Goal: Information Seeking & Learning: Check status

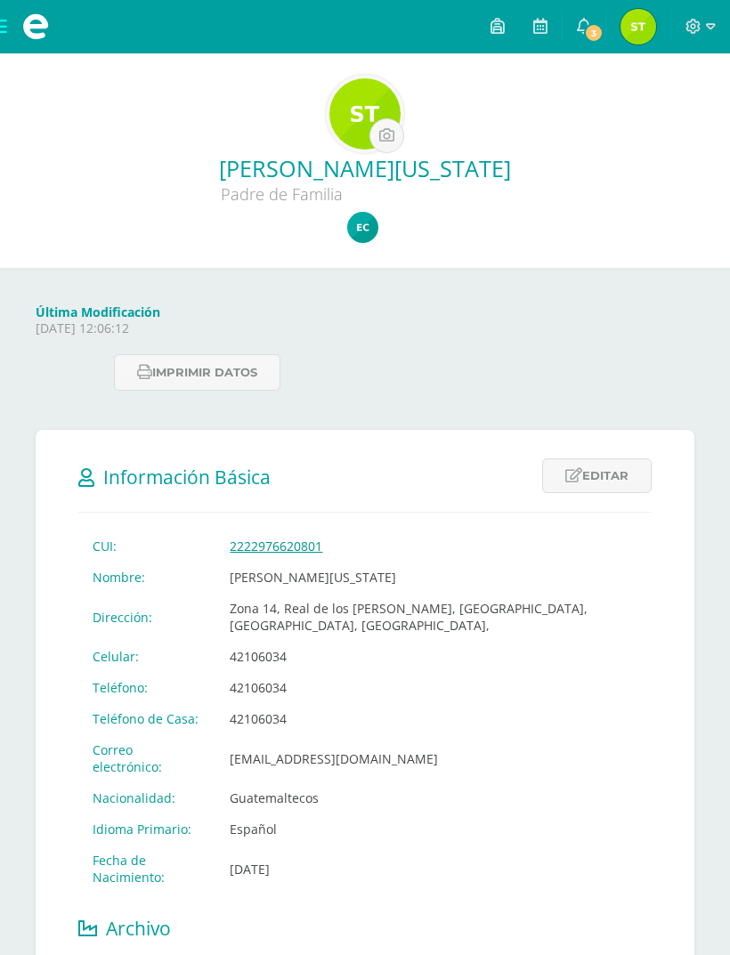
scroll to position [95, 0]
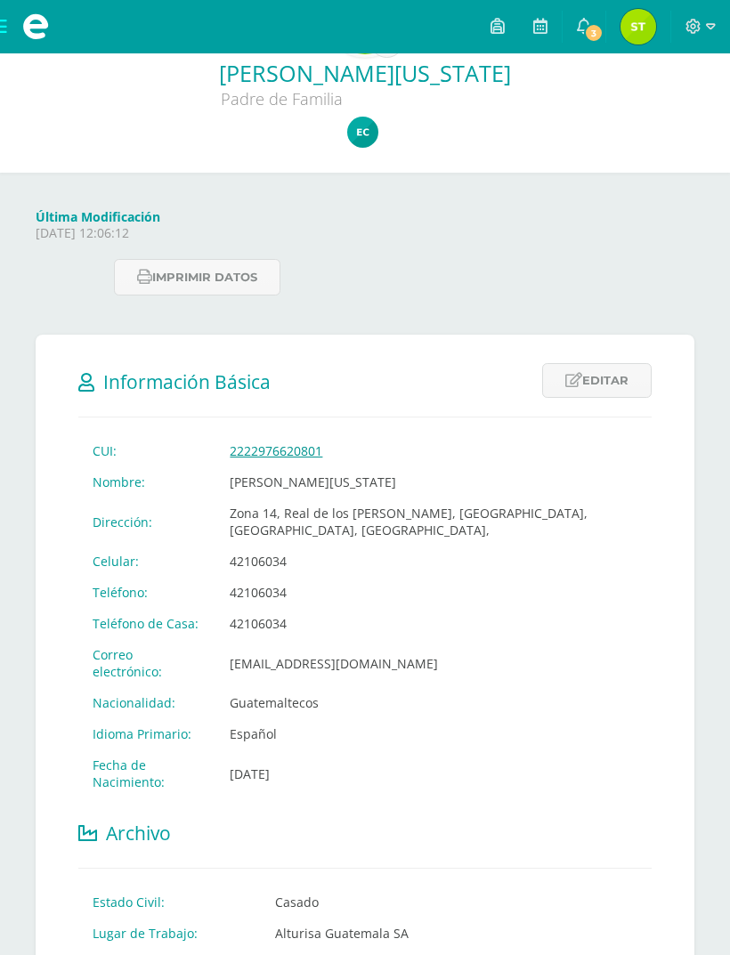
click at [594, 12] on link "3" at bounding box center [583, 26] width 43 height 53
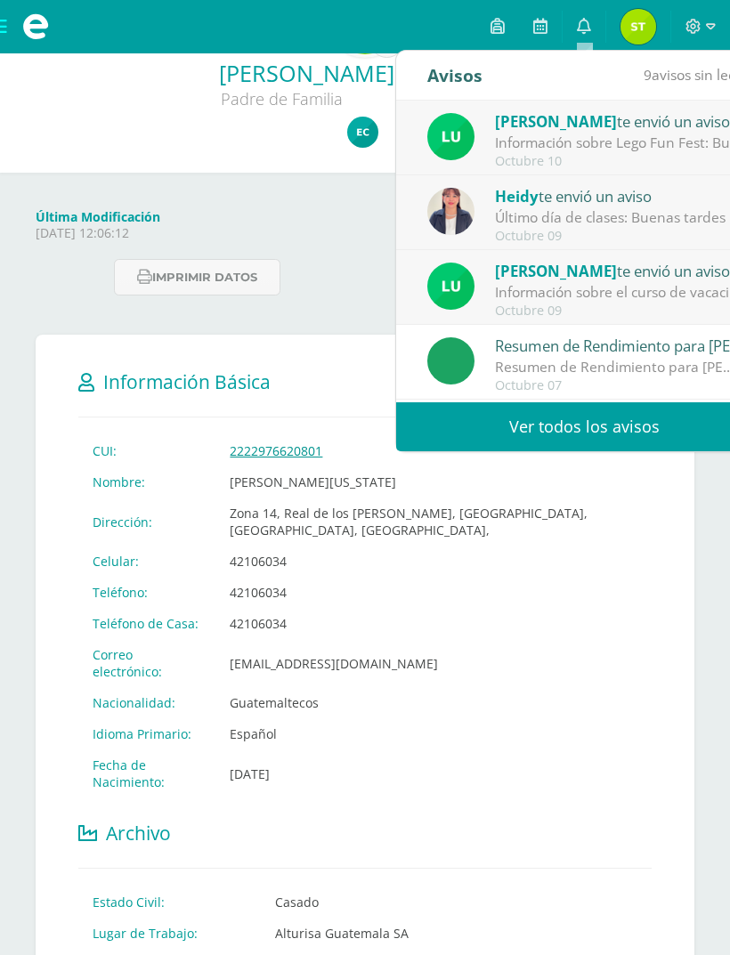
click at [705, 288] on div "Información sobre el curso de vacaciones: Buen día estimada comunidad. Esperamo…" at bounding box center [618, 292] width 247 height 20
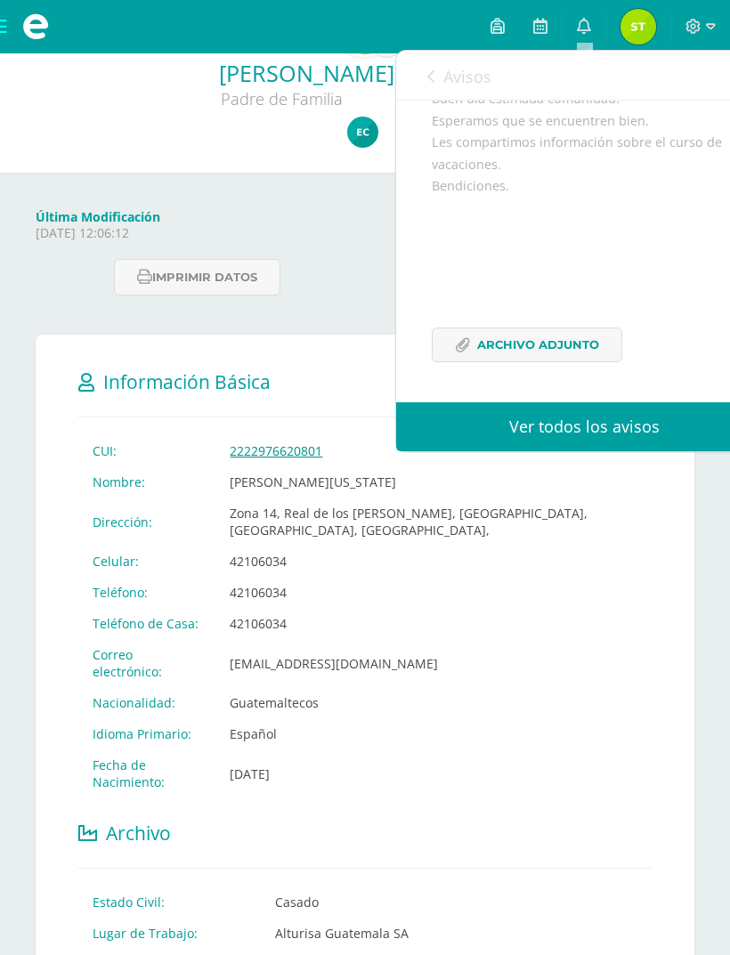
scroll to position [178, 0]
click at [561, 337] on span "Archivo Adjunto" at bounding box center [538, 344] width 122 height 33
click at [574, 36] on link "0" at bounding box center [583, 26] width 43 height 53
click at [577, 26] on icon at bounding box center [584, 26] width 14 height 16
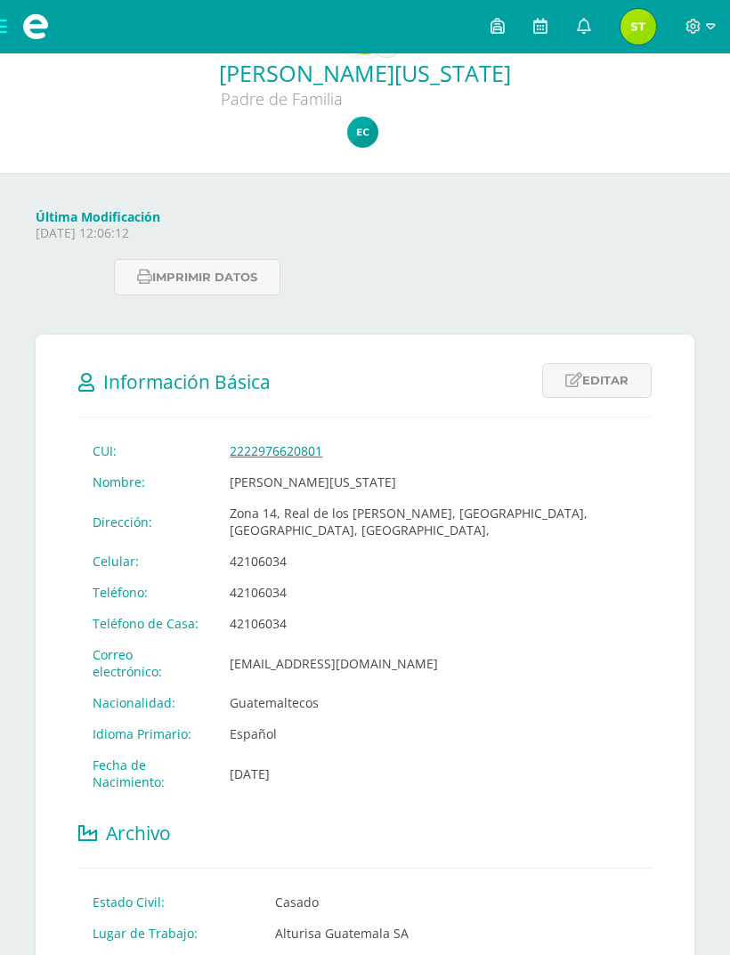
click at [338, 230] on p "Thursday 21 August 2025 12:06:12" at bounding box center [365, 233] width 658 height 16
click at [579, 20] on icon at bounding box center [584, 26] width 14 height 16
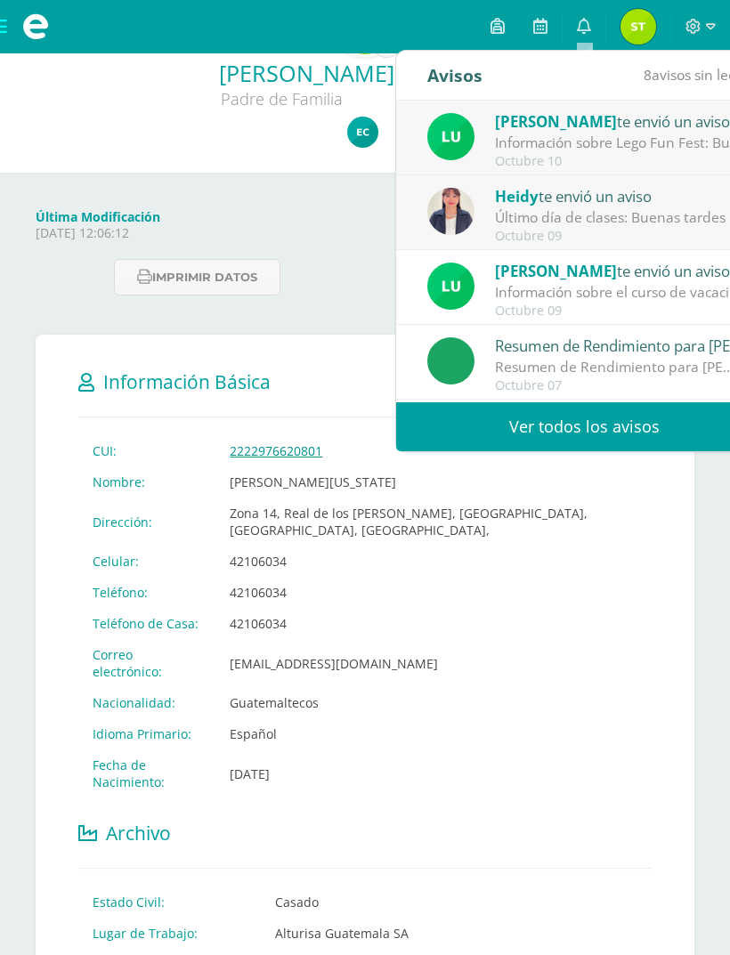
click at [613, 194] on div "Heidy te envió un aviso" at bounding box center [618, 195] width 247 height 23
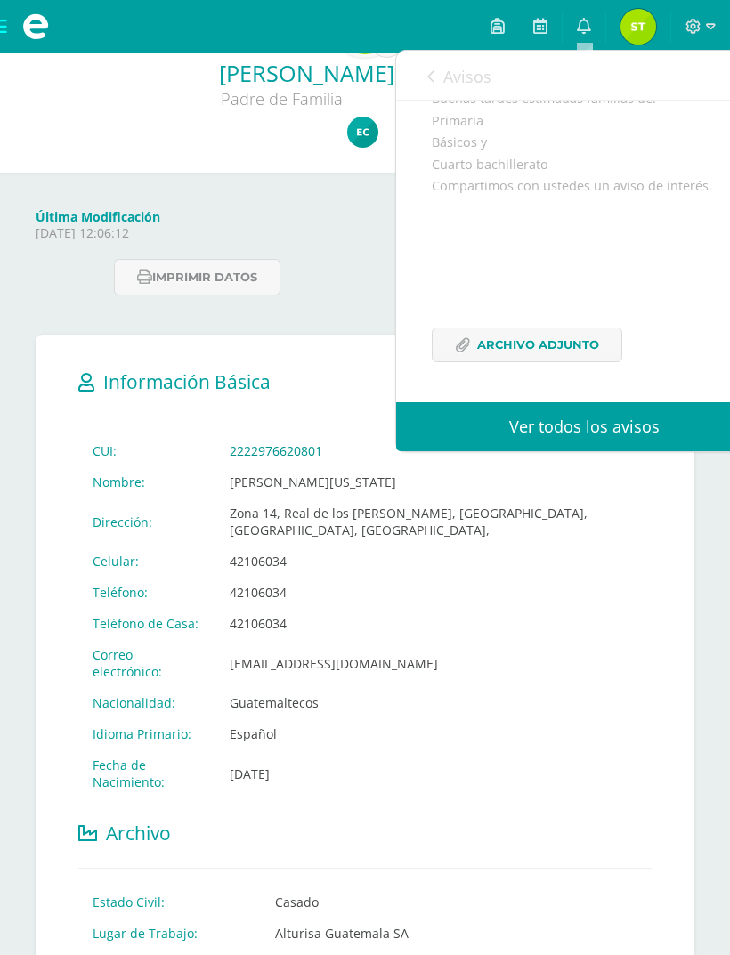
click at [519, 331] on span "Archivo Adjunto" at bounding box center [538, 344] width 122 height 33
click at [573, 31] on link "0" at bounding box center [583, 26] width 43 height 53
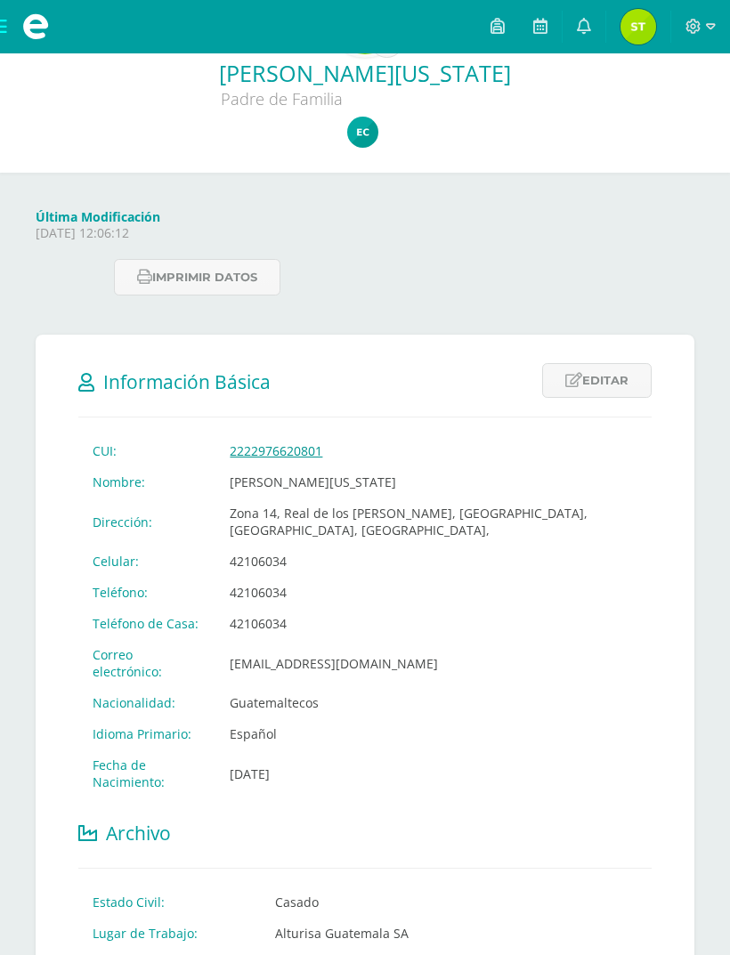
click at [336, 247] on div "Última Modificación Thursday 21 August 2025 12:06:12" at bounding box center [364, 231] width 673 height 47
click at [568, 31] on link "0" at bounding box center [583, 26] width 43 height 53
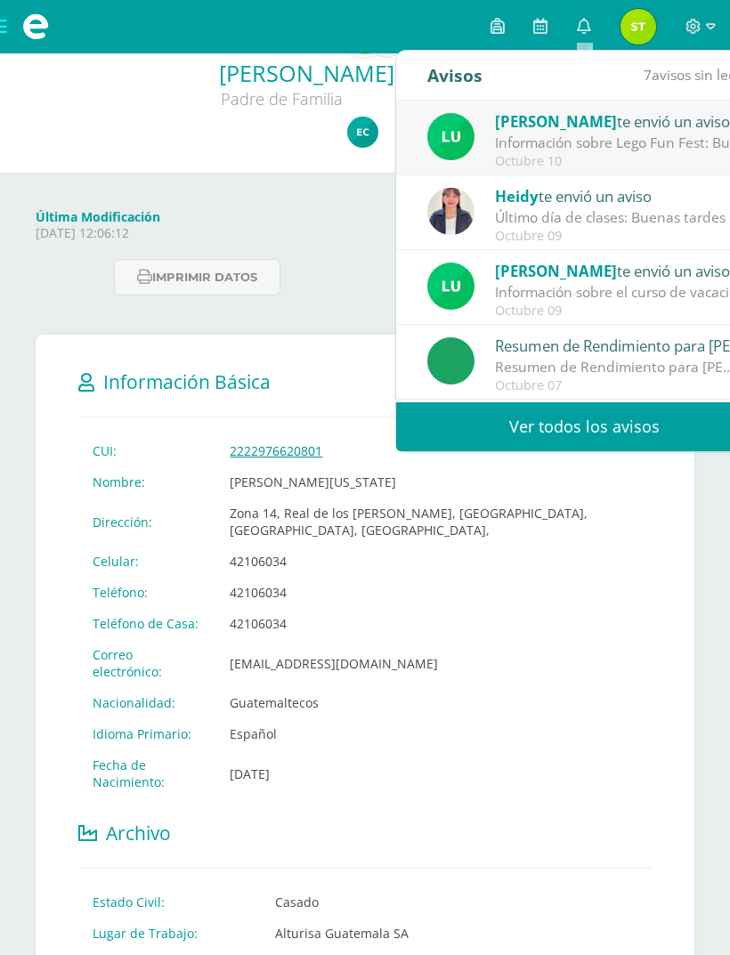
click at [640, 117] on div "Luis Morales te envió un aviso" at bounding box center [618, 120] width 247 height 23
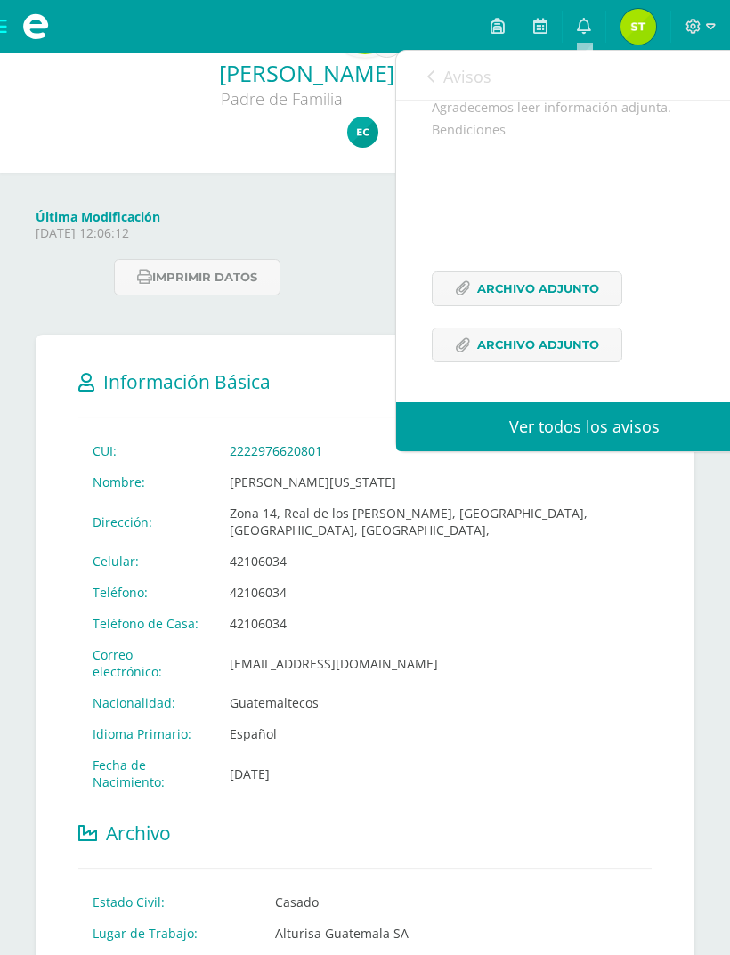
click at [537, 305] on span "Archivo Adjunto" at bounding box center [538, 288] width 122 height 33
click at [496, 361] on span "Archivo Adjunto" at bounding box center [538, 344] width 122 height 33
click at [580, 21] on icon at bounding box center [584, 26] width 14 height 16
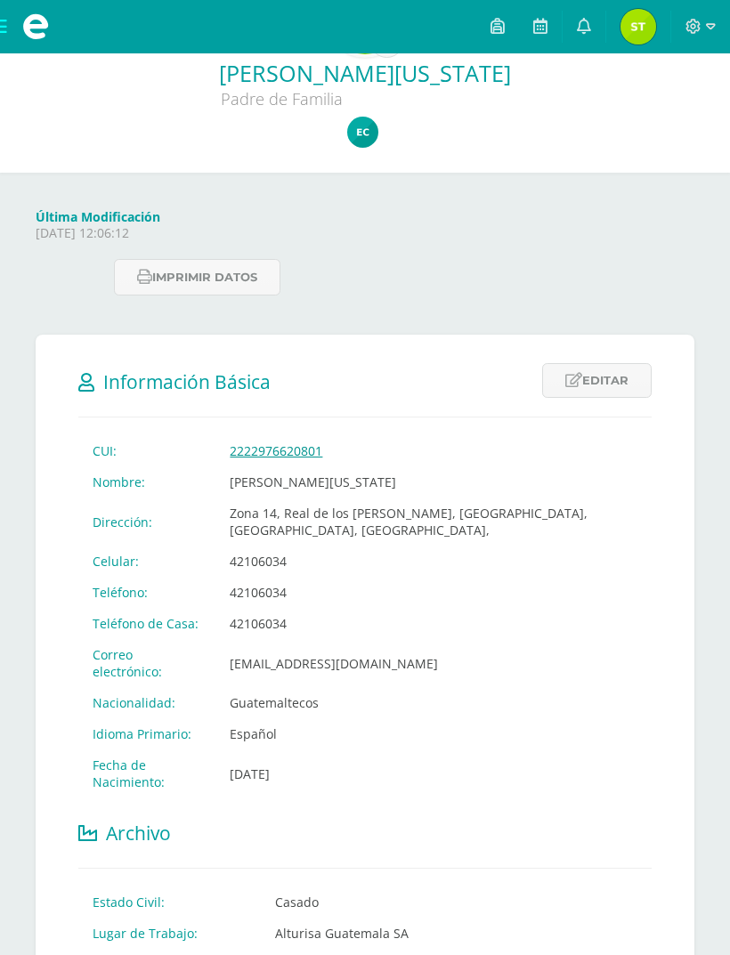
click at [582, 34] on icon at bounding box center [584, 26] width 14 height 16
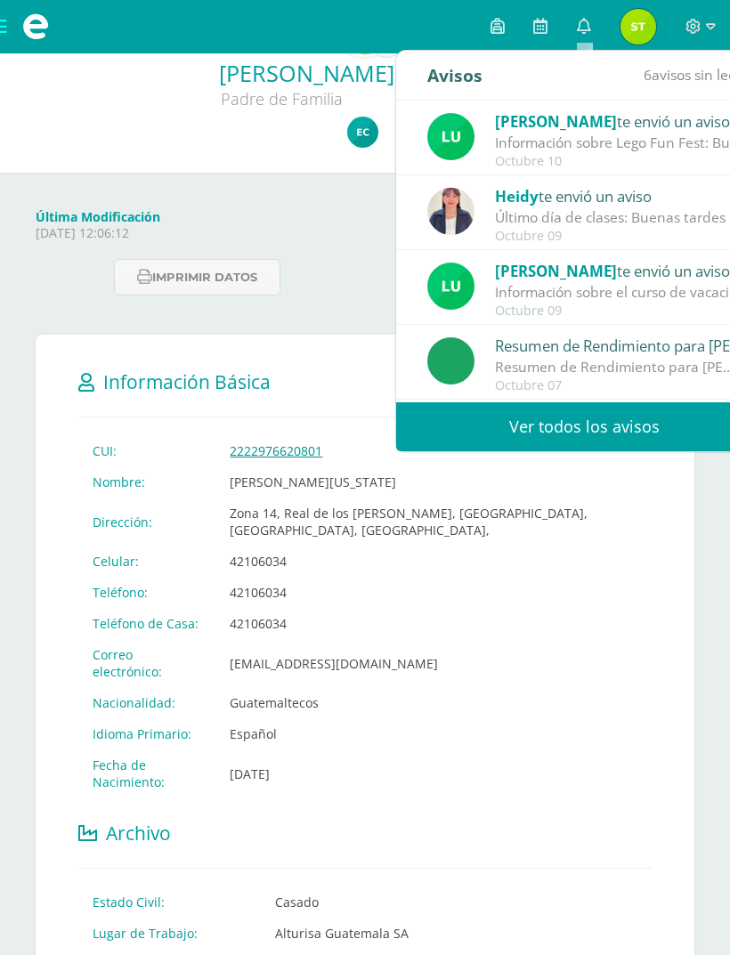
click at [661, 355] on div "Resumen de Rendimiento para [PERSON_NAME]" at bounding box center [618, 345] width 247 height 23
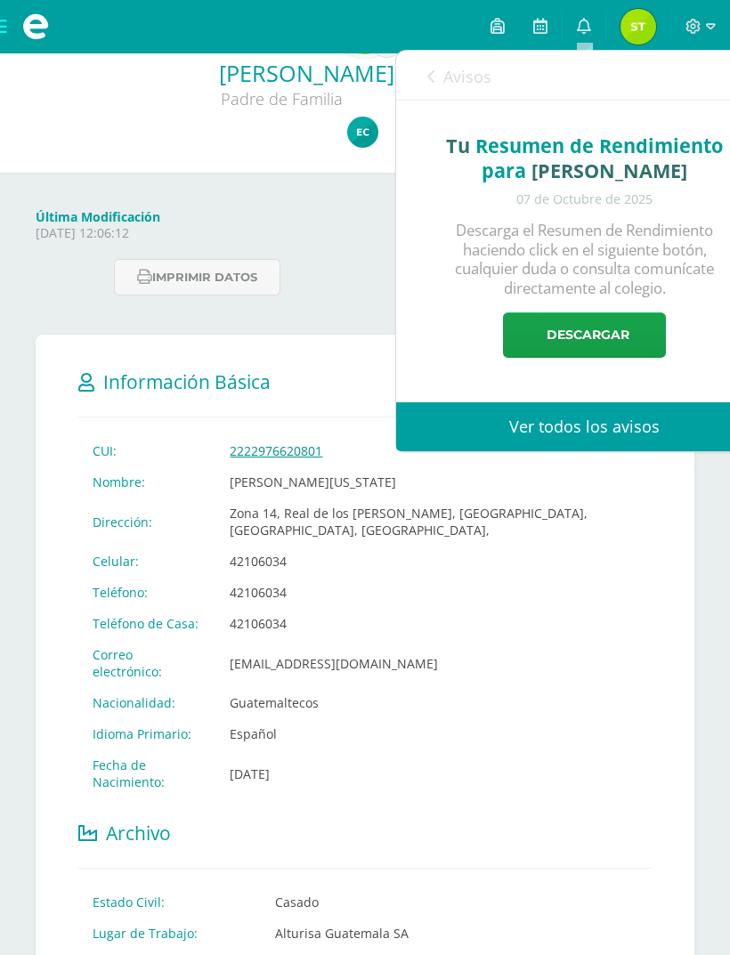
scroll to position [0, 0]
click at [596, 317] on span "Descargar" at bounding box center [587, 335] width 83 height 44
click at [328, 241] on p "Thursday 21 August 2025 12:06:12" at bounding box center [365, 233] width 658 height 16
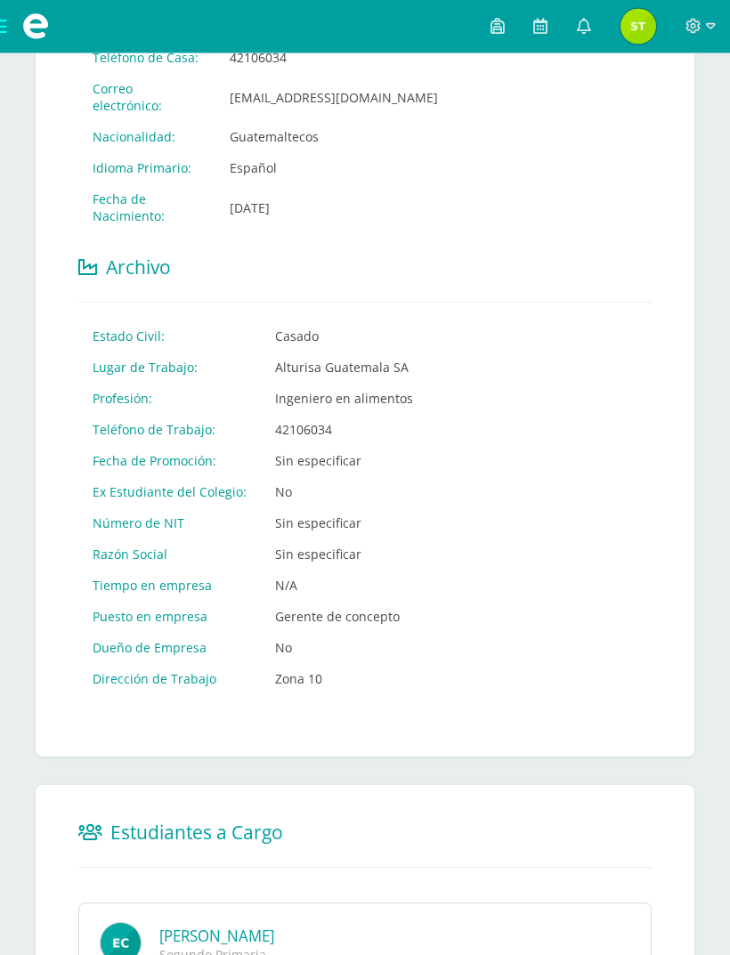
scroll to position [722, 0]
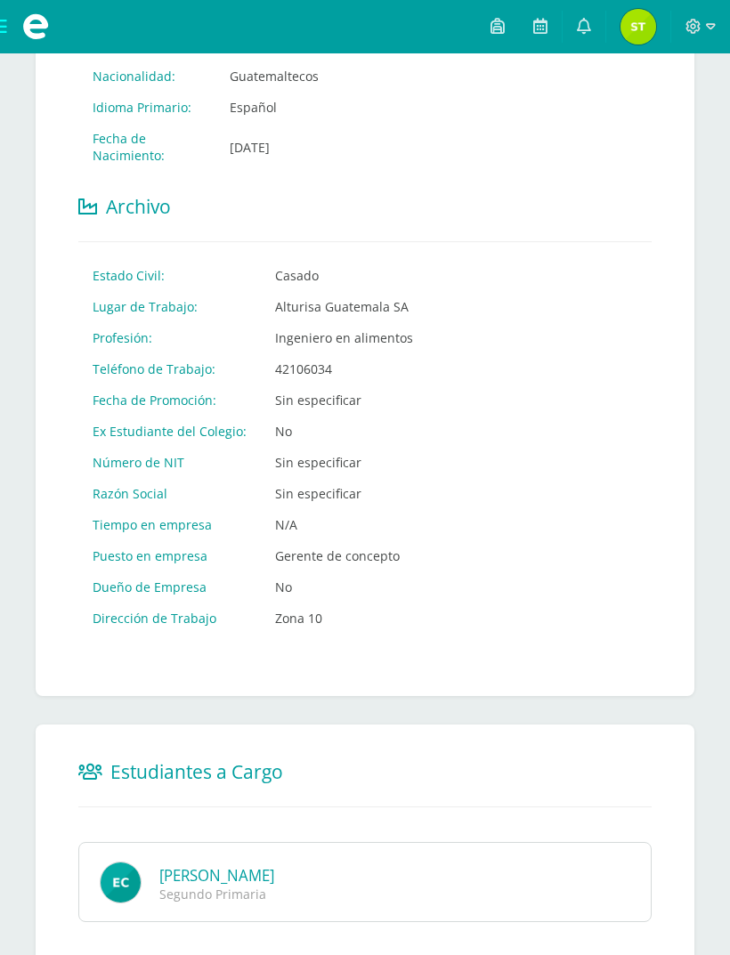
click at [268, 865] on link "[PERSON_NAME]" at bounding box center [216, 875] width 115 height 20
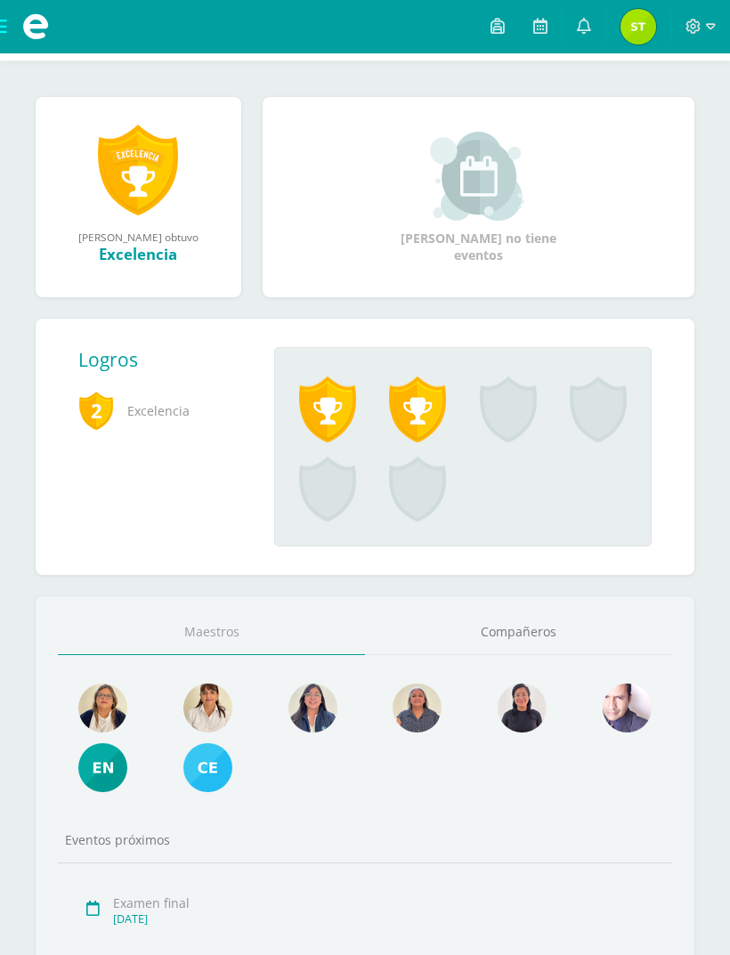
scroll to position [329, 0]
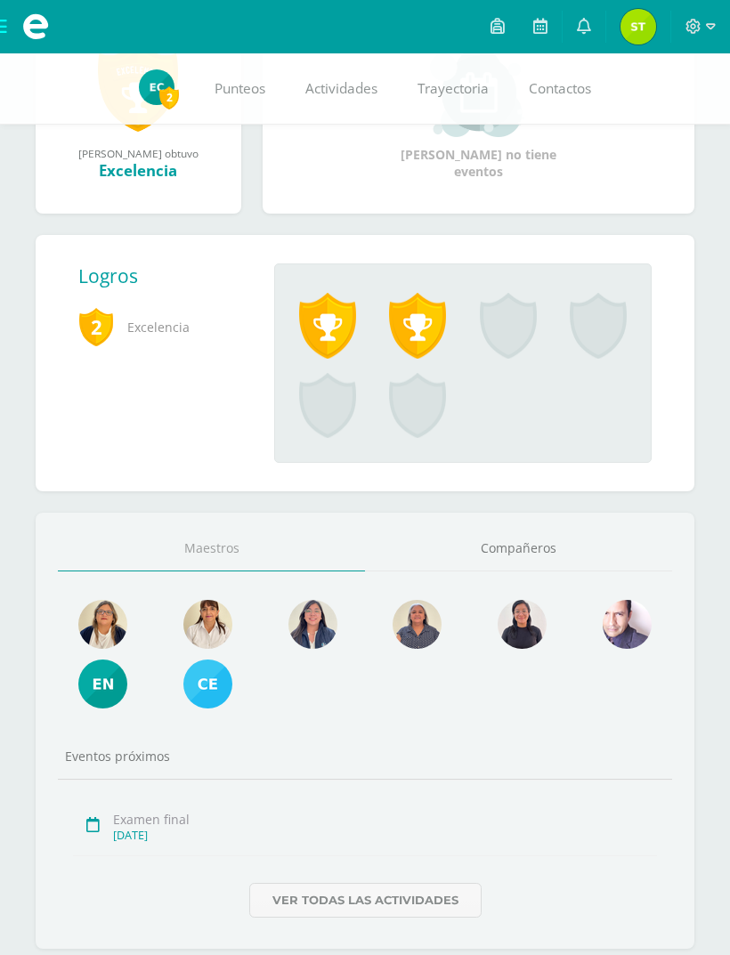
click at [153, 74] on img at bounding box center [157, 87] width 36 height 36
click at [111, 306] on span "2" at bounding box center [96, 326] width 36 height 41
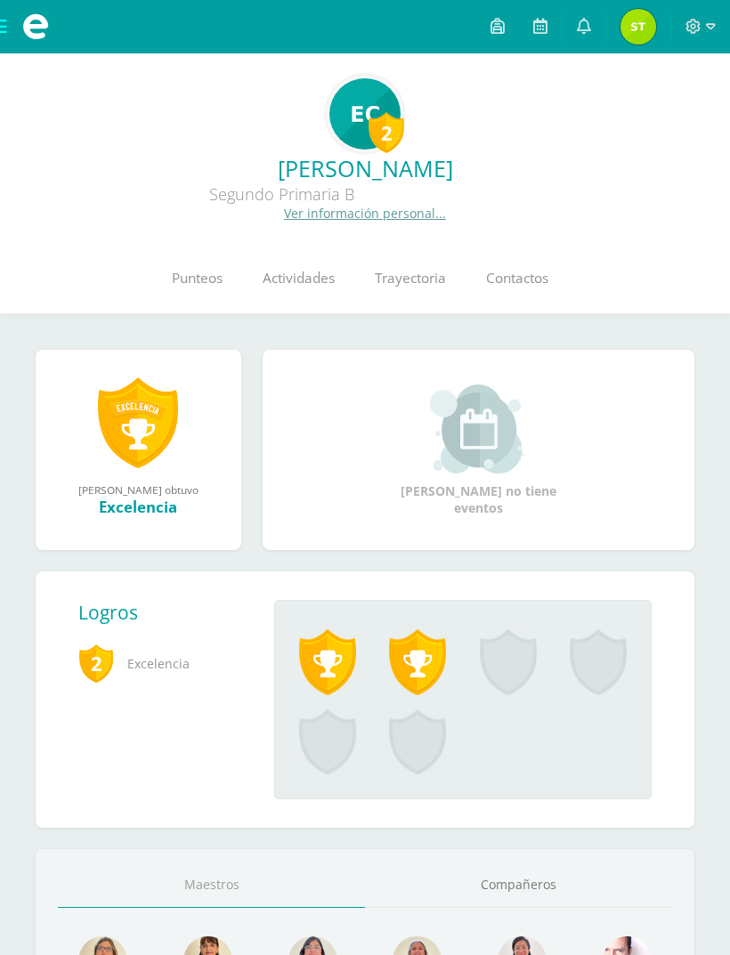
click at [584, 21] on icon at bounding box center [584, 26] width 14 height 16
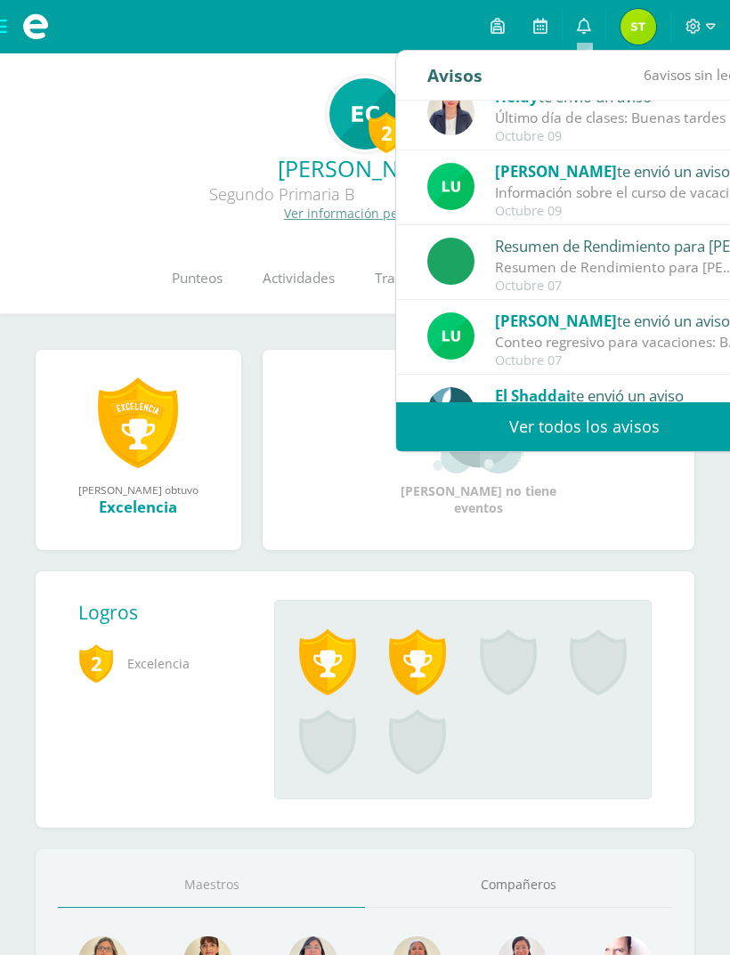
scroll to position [101, 0]
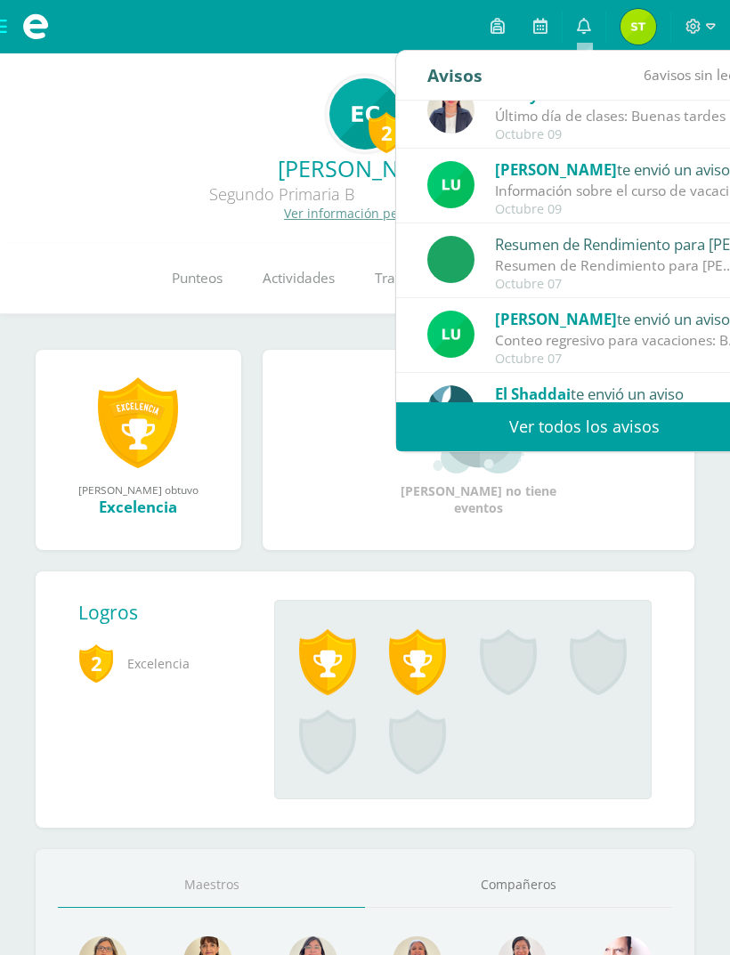
click at [595, 350] on div "Conteo regresivo para vacaciones: Buenos días estimada comunidad. Esperamos que…" at bounding box center [618, 340] width 247 height 20
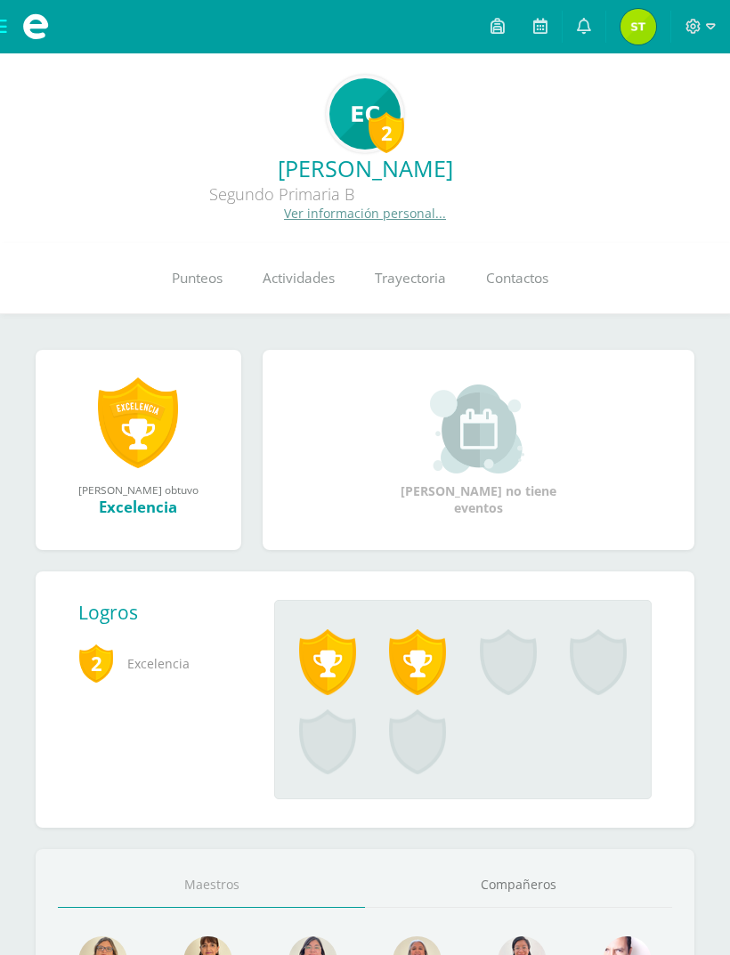
click at [90, 193] on div "Segundo Primaria B" at bounding box center [281, 193] width 534 height 21
